Goal: Task Accomplishment & Management: Manage account settings

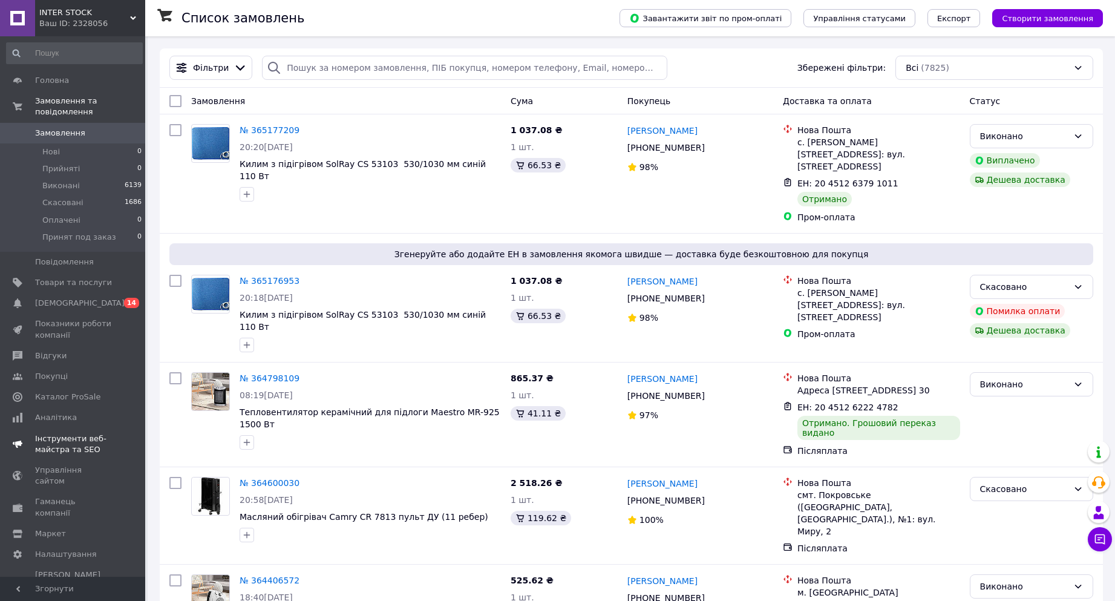
click at [54, 298] on span "[DEMOGRAPHIC_DATA]" at bounding box center [80, 303] width 90 height 11
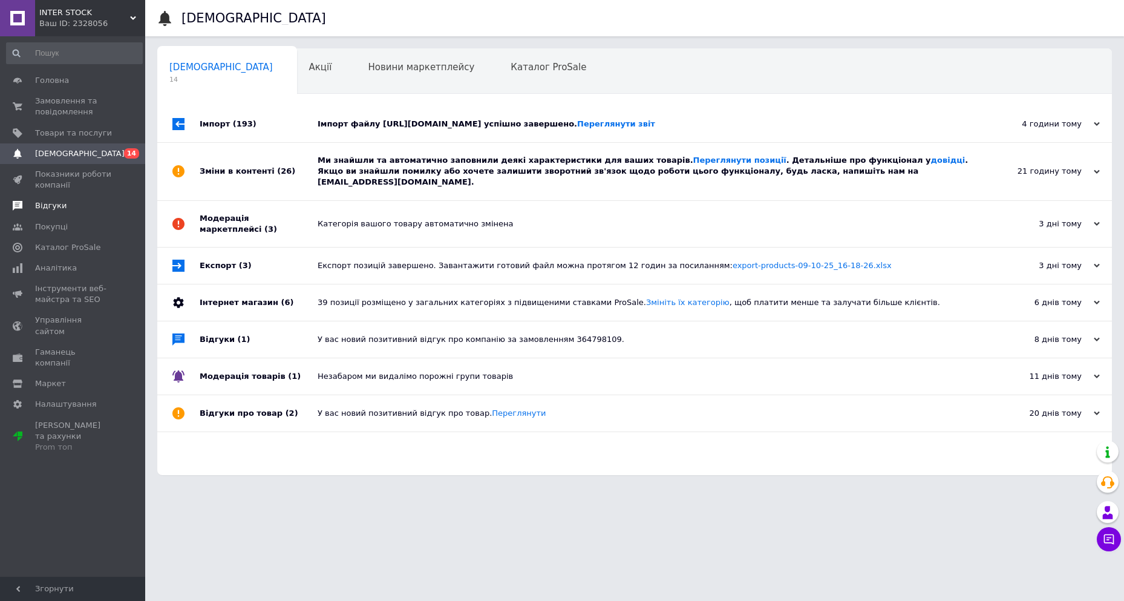
click at [49, 201] on span "Відгуки" at bounding box center [50, 205] width 31 height 11
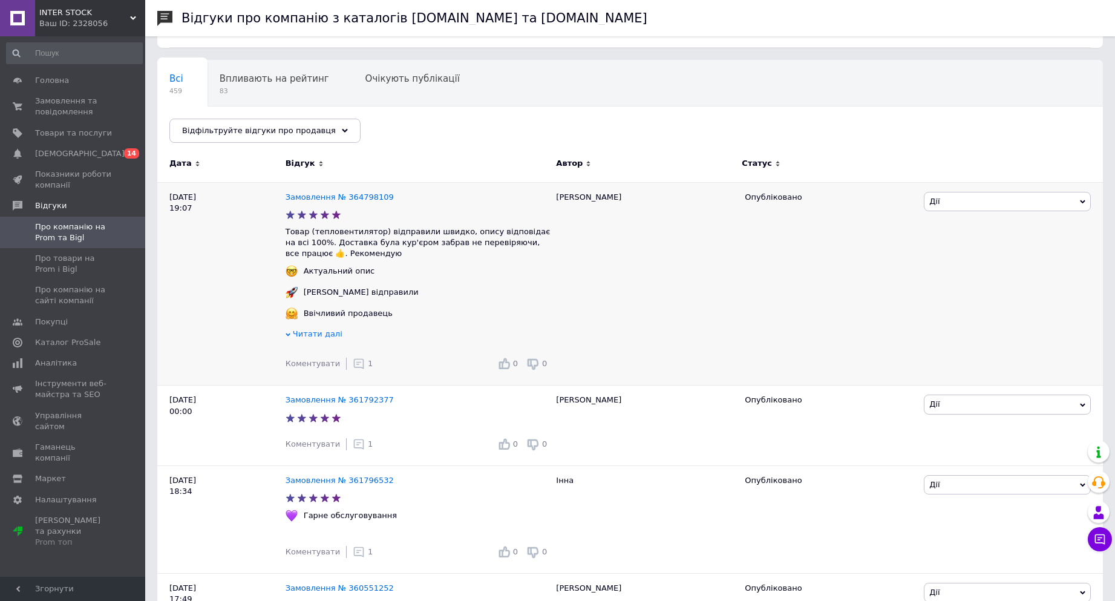
scroll to position [121, 0]
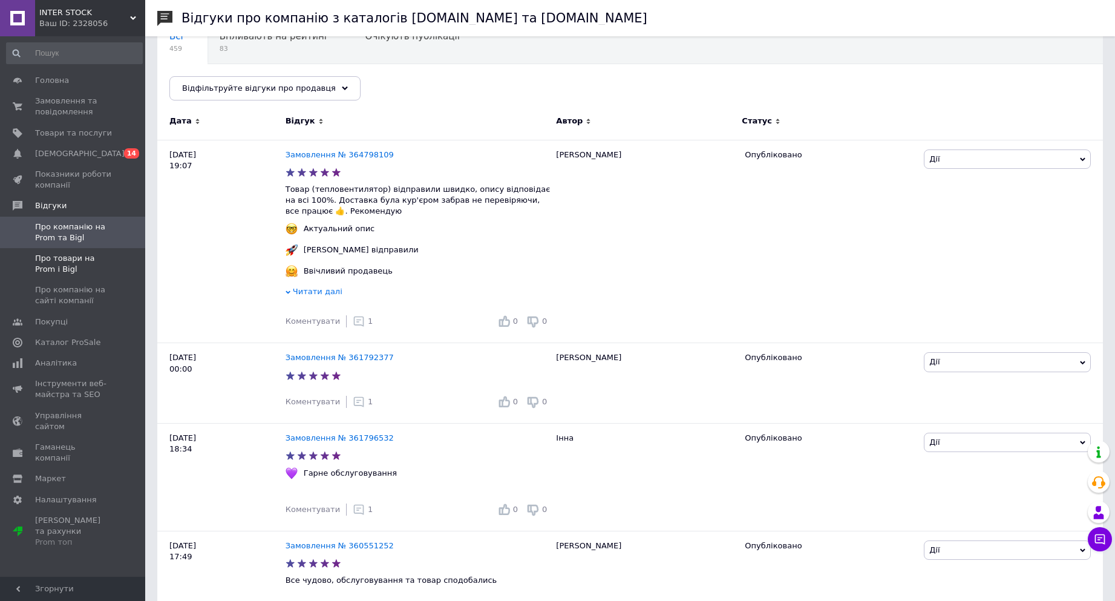
click at [64, 264] on span "Про товари на Prom і Bigl" at bounding box center [73, 264] width 77 height 22
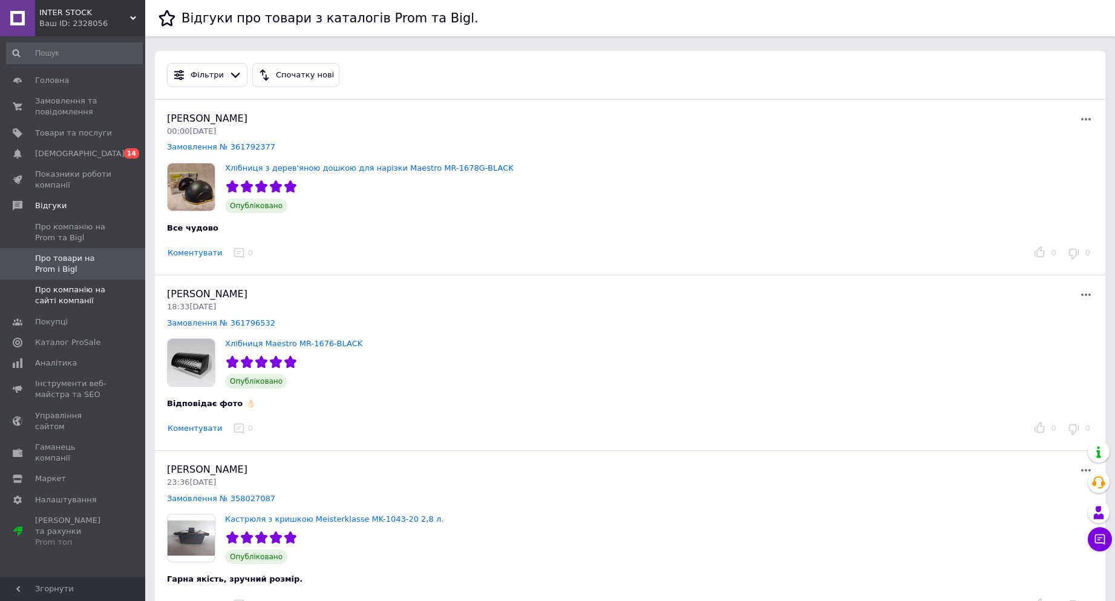
click at [51, 298] on span "Про компанію на сайті компанії" at bounding box center [73, 295] width 77 height 22
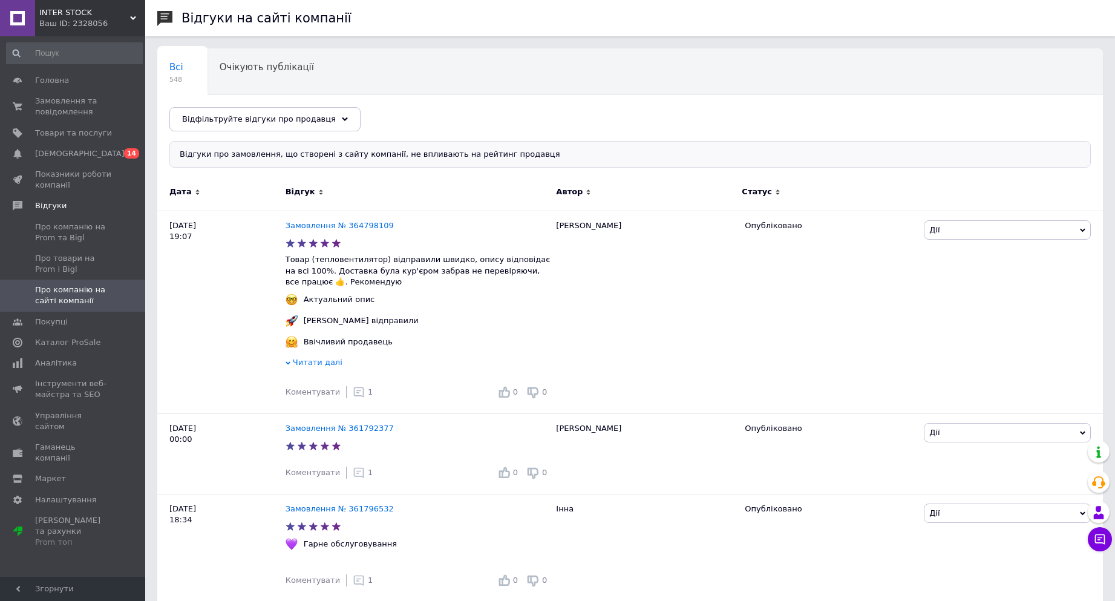
click at [677, 76] on div "Всі 548 Очікують публікації 0 Опубліковані без комен... 257 Ok Відфільтровано..…" at bounding box center [629, 96] width 945 height 100
